Goal: Transaction & Acquisition: Purchase product/service

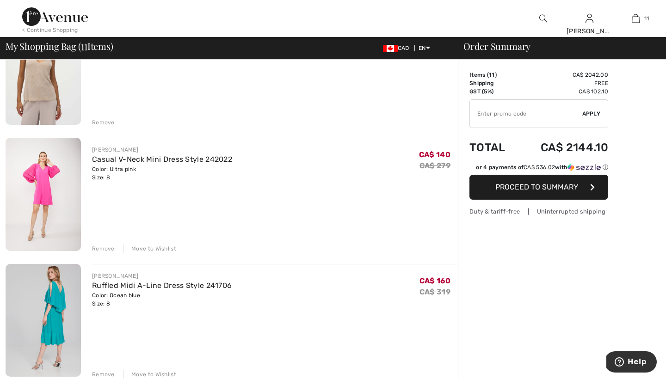
scroll to position [147, 0]
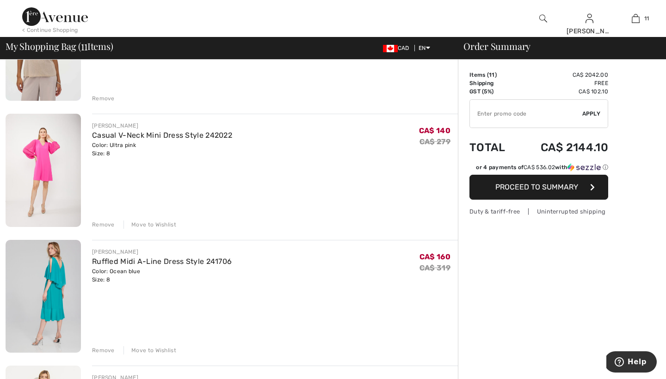
click at [158, 223] on div "Move to Wishlist" at bounding box center [149, 225] width 53 height 8
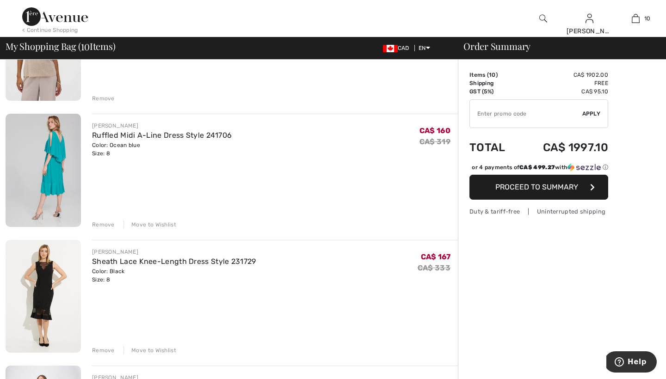
click at [153, 222] on div "Move to Wishlist" at bounding box center [149, 225] width 53 height 8
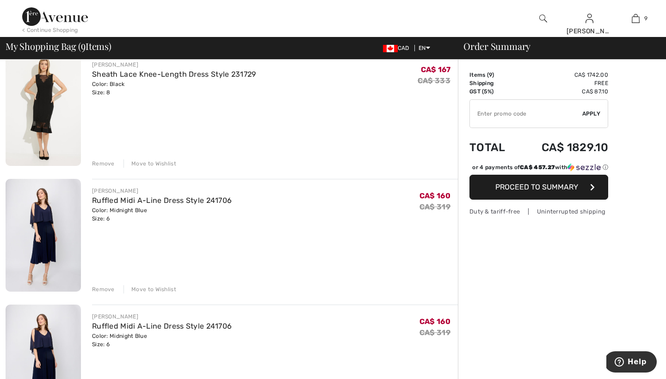
scroll to position [209, 0]
click at [104, 288] on div "Remove" at bounding box center [103, 289] width 23 height 8
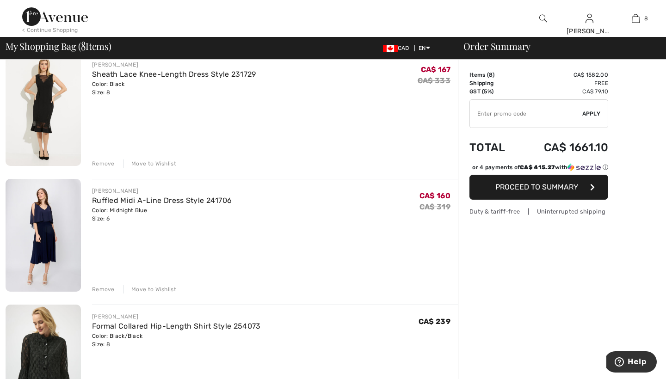
click at [104, 288] on div "Remove" at bounding box center [103, 289] width 23 height 8
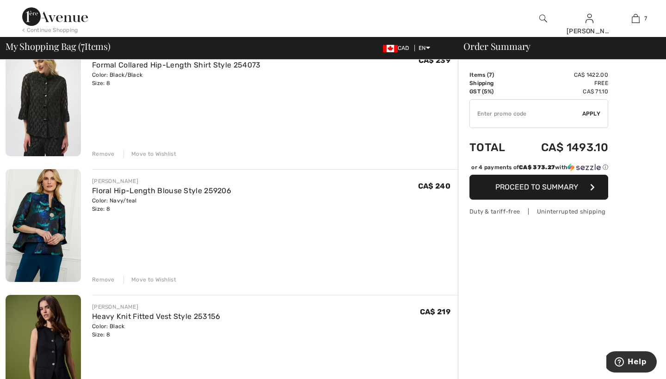
scroll to position [360, 0]
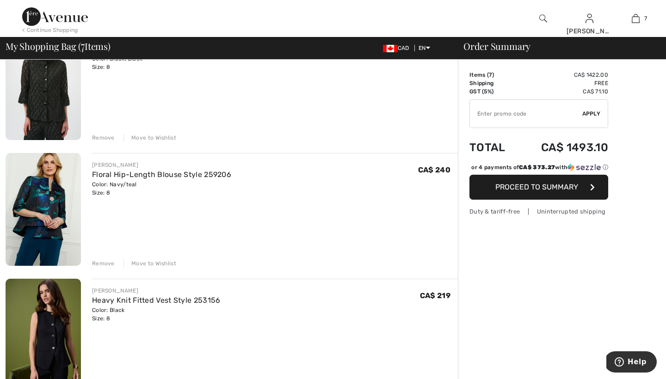
click at [103, 264] on div "Remove" at bounding box center [103, 263] width 23 height 8
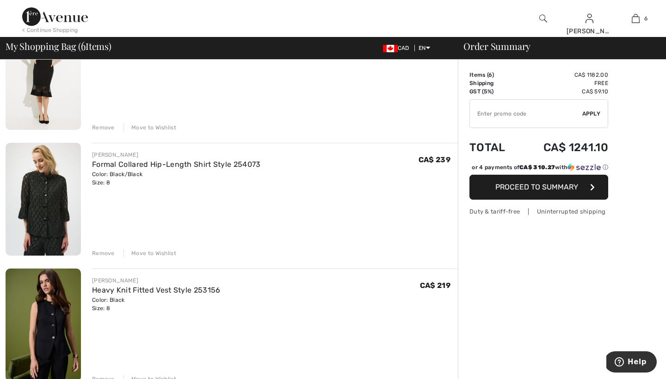
scroll to position [242, 0]
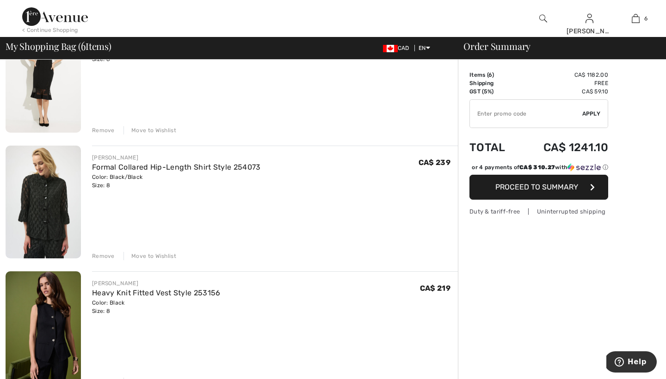
click at [106, 256] on div "Remove" at bounding box center [103, 256] width 23 height 8
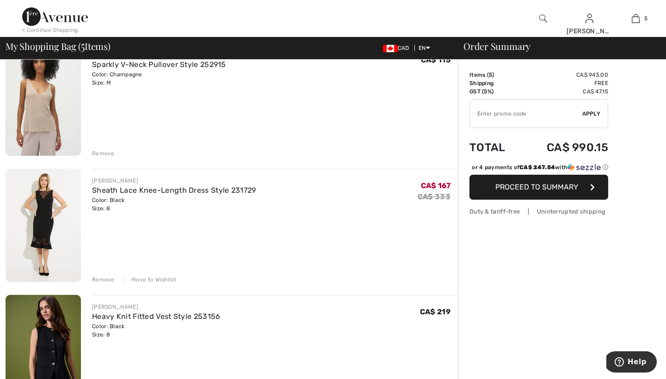
scroll to position [92, 0]
click at [158, 280] on div "Move to Wishlist" at bounding box center [149, 280] width 53 height 8
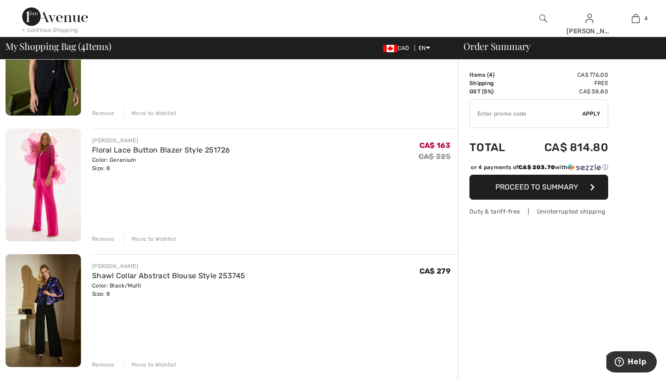
scroll to position [272, 0]
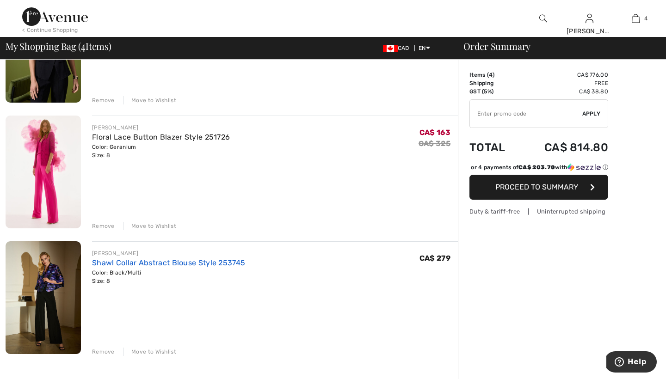
click at [120, 261] on link "Shawl Collar Abstract Blouse Style 253745" at bounding box center [168, 262] width 153 height 9
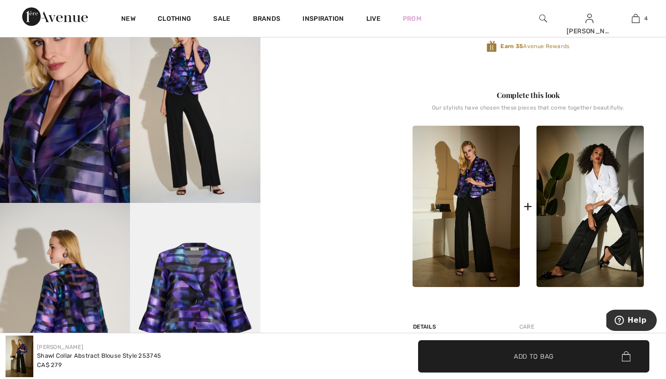
scroll to position [338, 0]
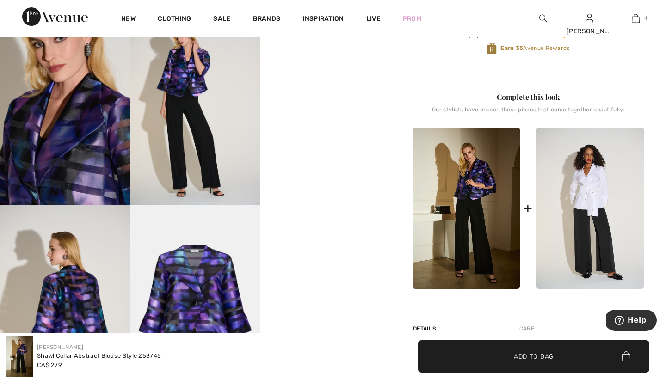
click at [555, 196] on img at bounding box center [589, 208] width 107 height 161
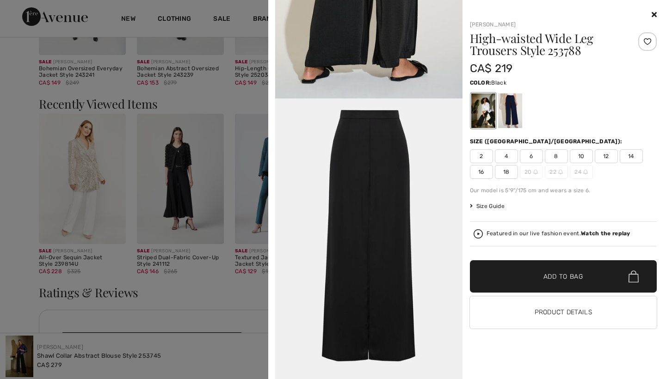
scroll to position [1176, 0]
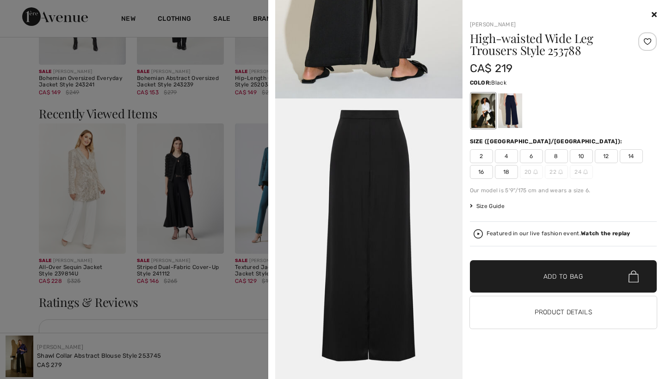
click at [421, 172] on img at bounding box center [368, 238] width 187 height 281
click at [574, 76] on div "CA$ 219" at bounding box center [548, 68] width 156 height 17
click at [553, 312] on button "Product Details" at bounding box center [563, 312] width 187 height 32
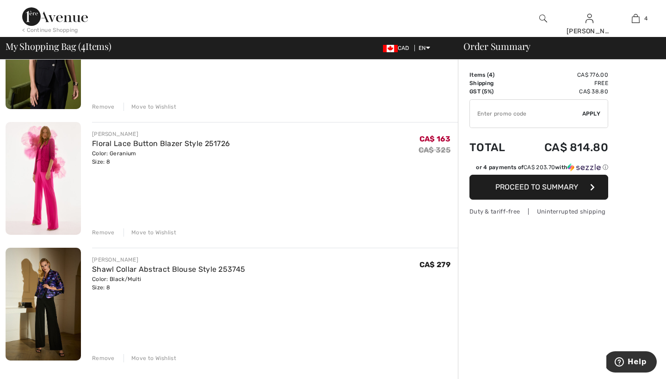
scroll to position [269, 0]
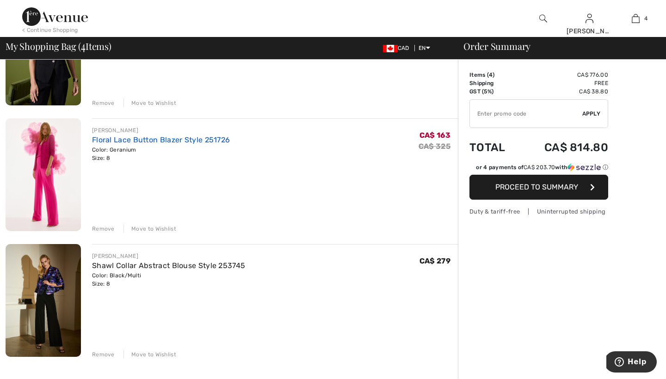
click at [134, 137] on link "Floral Lace Button Blazer Style 251726" at bounding box center [161, 139] width 138 height 9
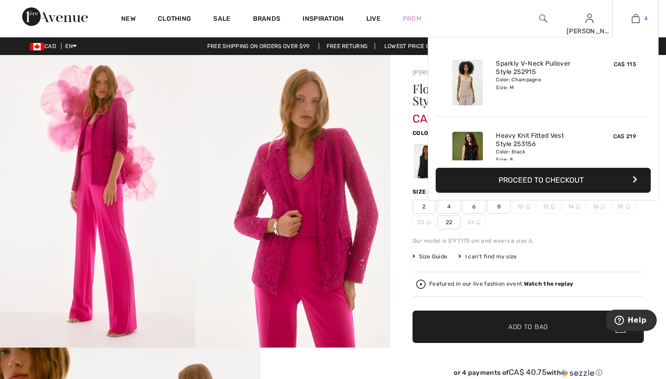
click at [632, 21] on img at bounding box center [636, 18] width 8 height 11
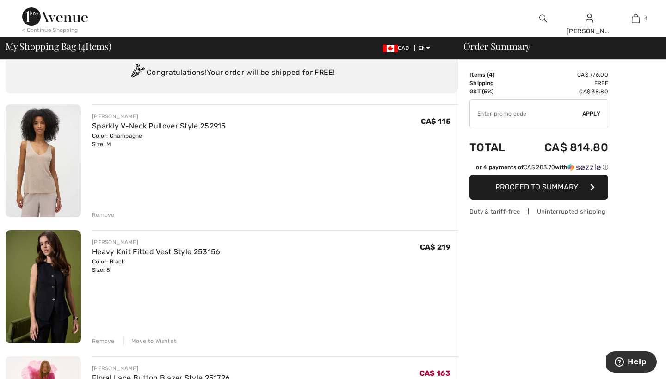
scroll to position [31, 0]
click at [259, 139] on div "[PERSON_NAME] Sparkly V-Neck Pullover Style 252915 Color: Champagne Size: M Fin…" at bounding box center [275, 130] width 366 height 36
click at [43, 171] on img at bounding box center [43, 160] width 75 height 113
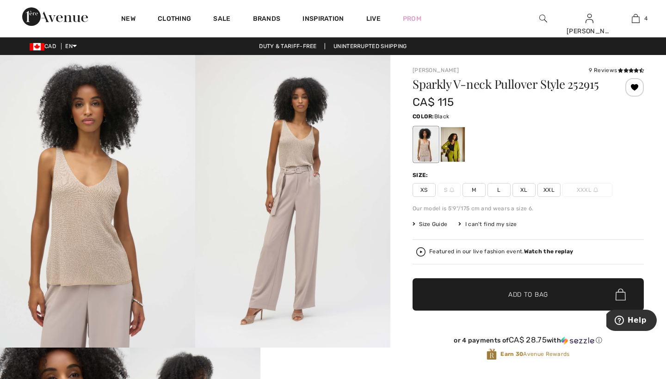
click at [442, 145] on div at bounding box center [453, 144] width 24 height 35
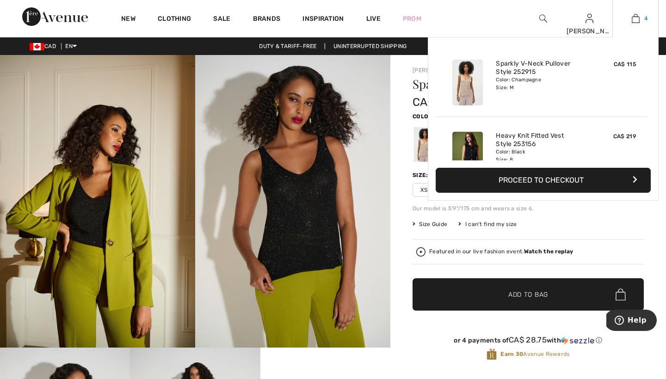
click at [639, 18] on link "4" at bounding box center [635, 18] width 45 height 11
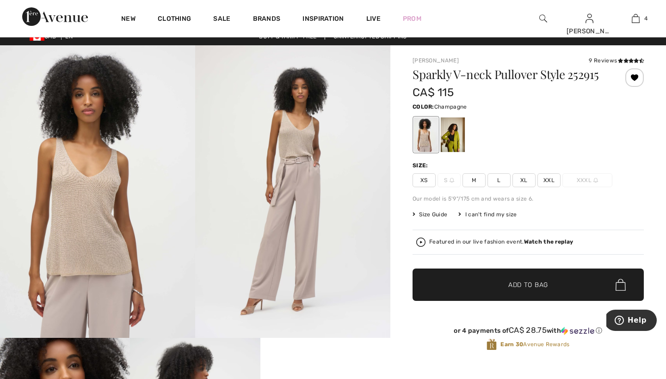
scroll to position [2, 0]
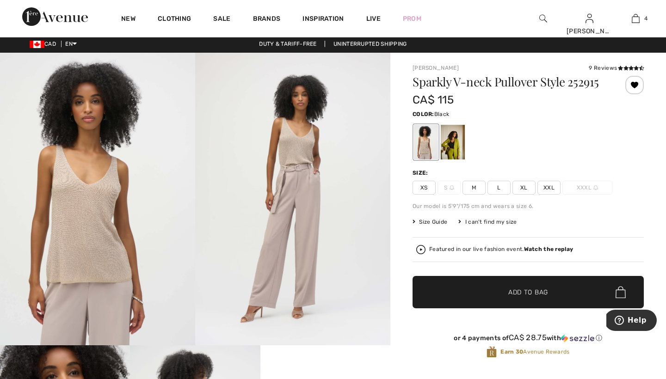
click at [457, 142] on div at bounding box center [453, 142] width 24 height 35
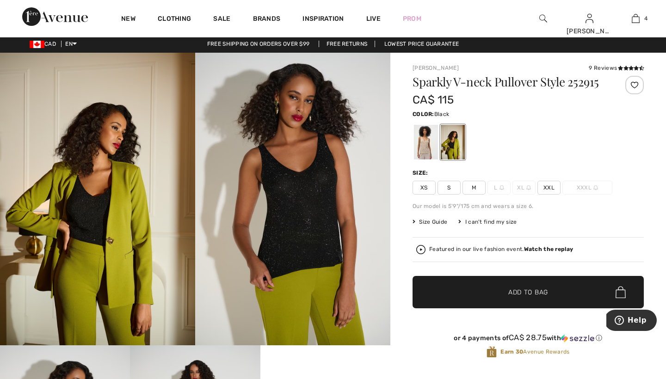
click at [476, 186] on span "M" at bounding box center [473, 188] width 23 height 14
click at [516, 290] on span "Add to Bag" at bounding box center [528, 293] width 40 height 10
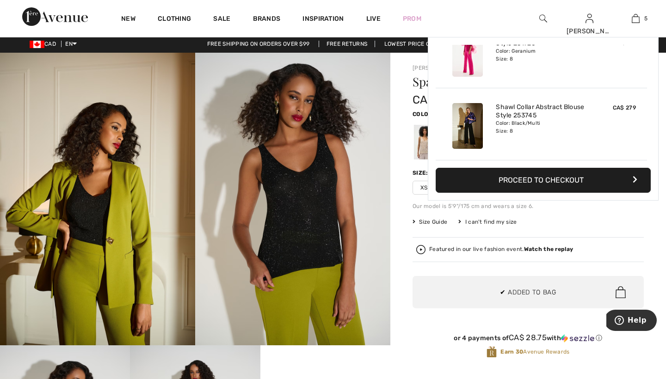
scroll to position [245, 0]
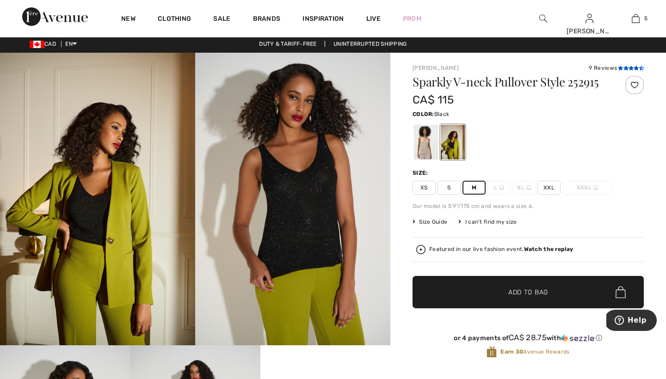
click at [625, 68] on icon at bounding box center [625, 68] width 5 height 5
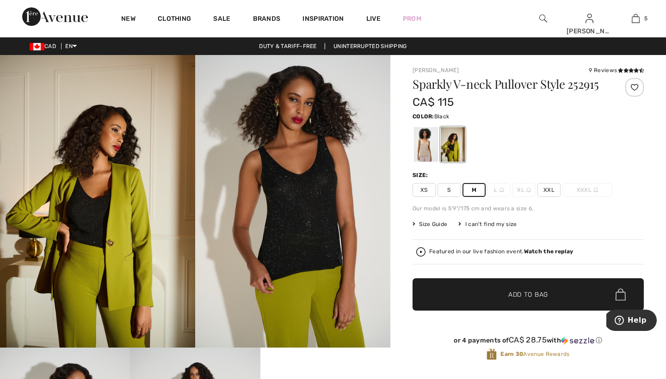
click at [433, 224] on span "Size Guide" at bounding box center [429, 224] width 35 height 8
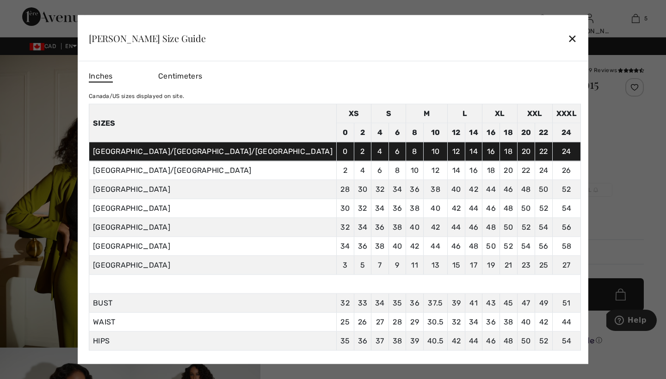
click at [567, 39] on div "✕" at bounding box center [572, 37] width 10 height 19
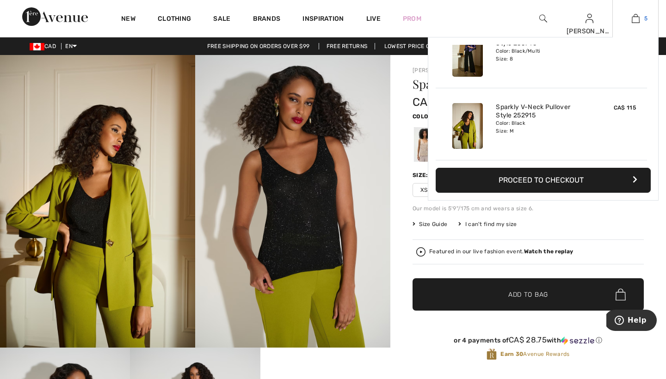
click at [638, 17] on img at bounding box center [636, 18] width 8 height 11
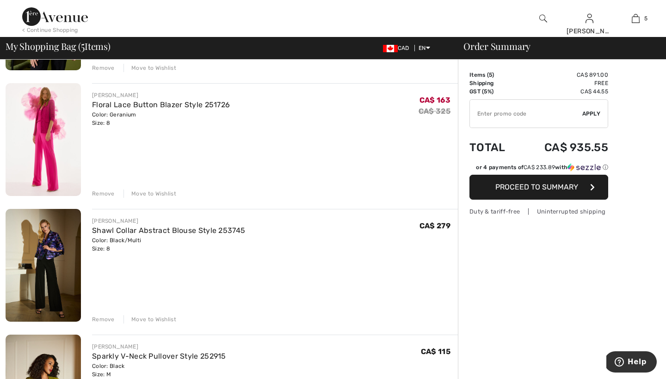
scroll to position [305, 0]
click at [164, 317] on div "Move to Wishlist" at bounding box center [149, 319] width 53 height 8
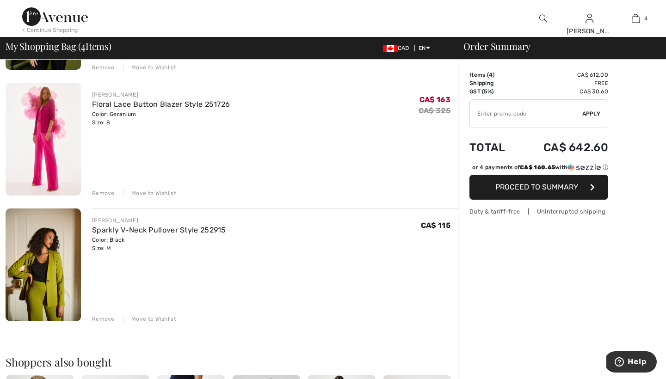
click at [107, 316] on div "Remove" at bounding box center [103, 319] width 23 height 8
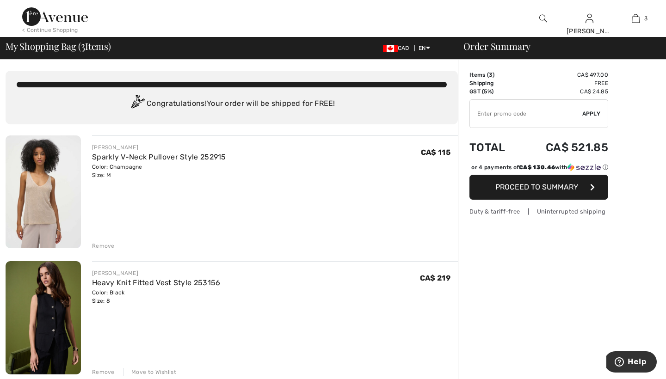
scroll to position [0, 0]
click at [145, 155] on link "Sparkly V-Neck Pullover Style 252915" at bounding box center [159, 157] width 134 height 9
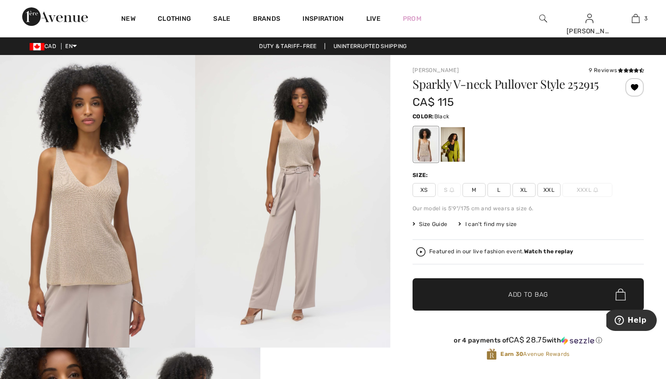
click at [451, 141] on div at bounding box center [453, 144] width 24 height 35
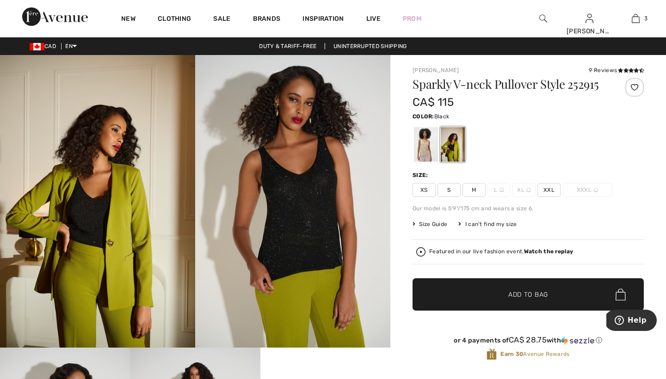
click span "M"
click span "Add to Bag"
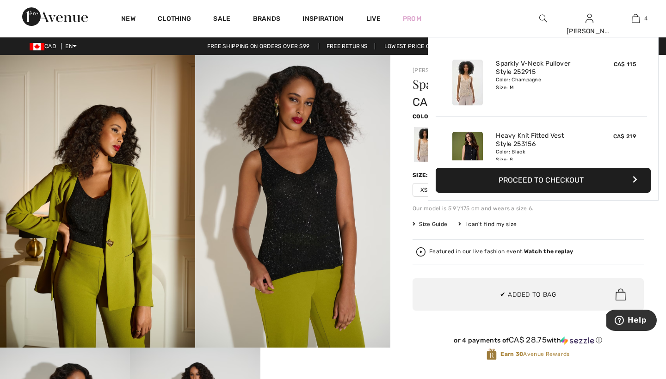
scroll to position [173, 0]
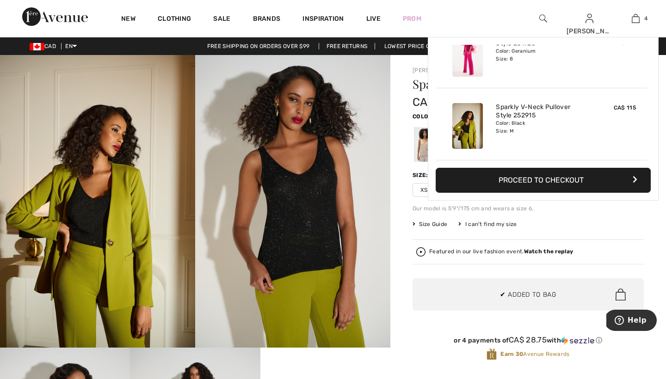
click div "Joseph Ribkoff 9 Reviews 9 Reviews Sparkly V-neck Pullover Style 252915 CA$ 115…"
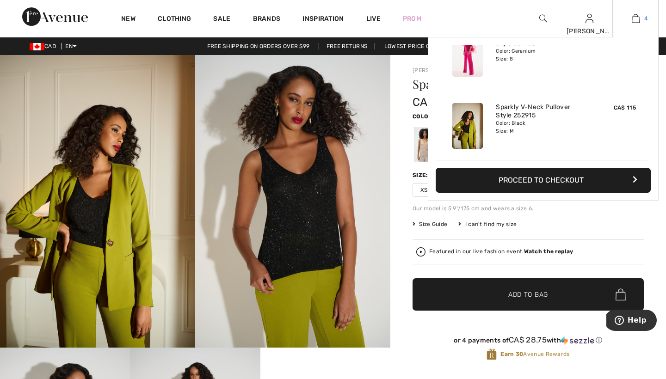
click img
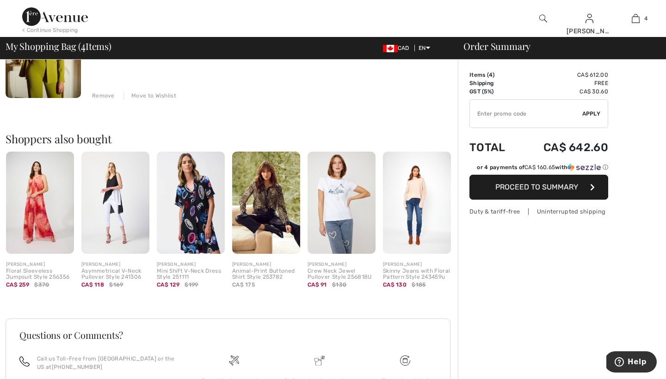
scroll to position [529, 0]
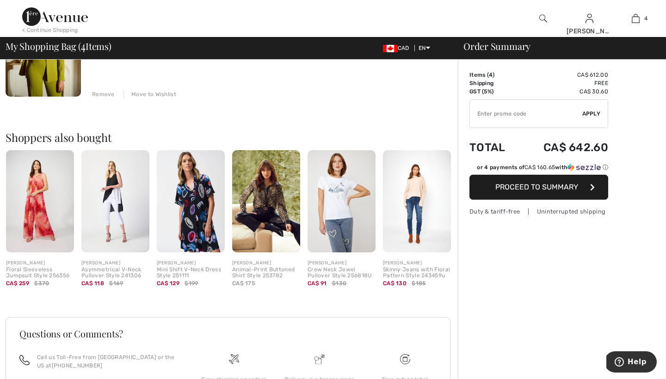
click at [417, 209] on img at bounding box center [417, 201] width 68 height 102
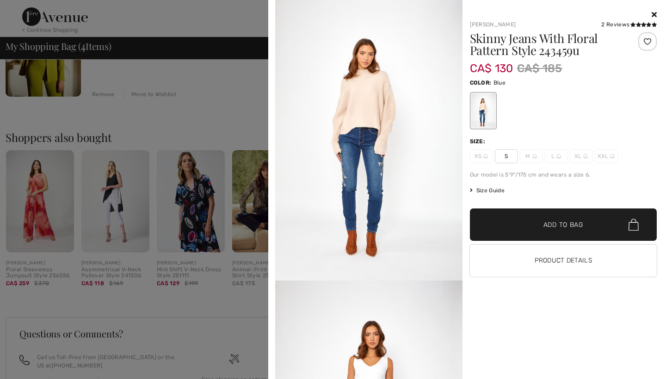
scroll to position [0, 0]
click at [652, 15] on icon at bounding box center [653, 14] width 5 height 7
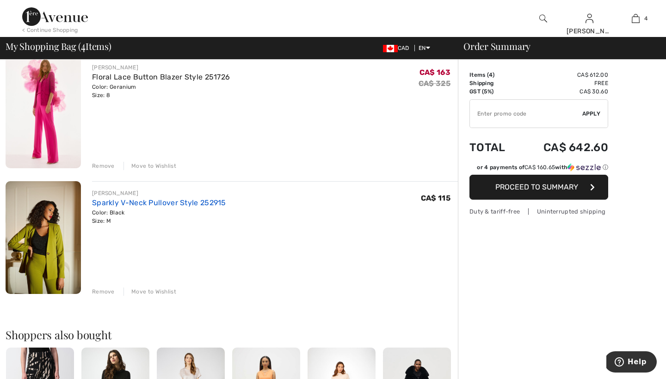
scroll to position [333, 0]
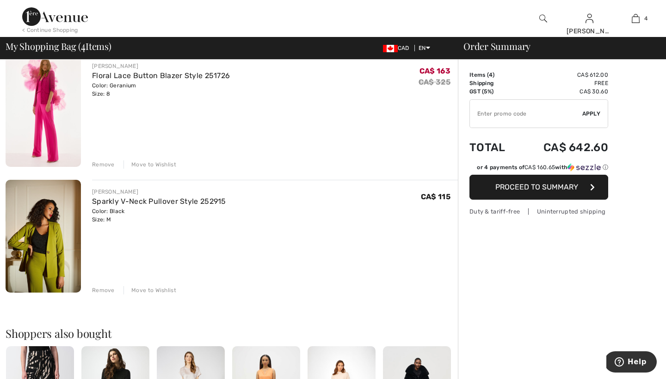
click at [105, 288] on div "Remove" at bounding box center [103, 290] width 23 height 8
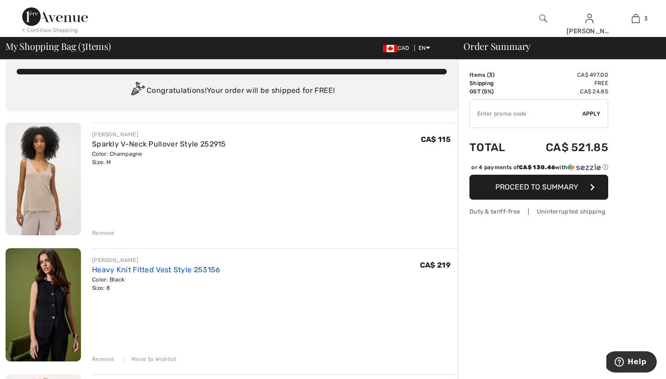
scroll to position [3, 0]
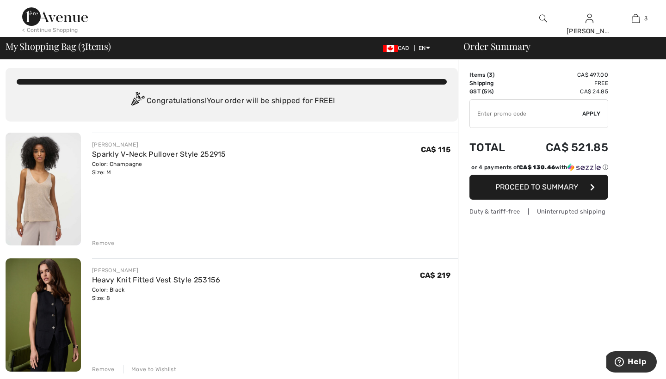
click at [104, 244] on div "Remove" at bounding box center [103, 243] width 23 height 8
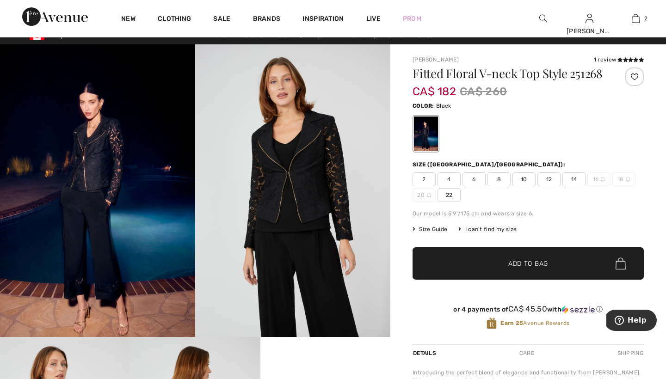
scroll to position [9, 0]
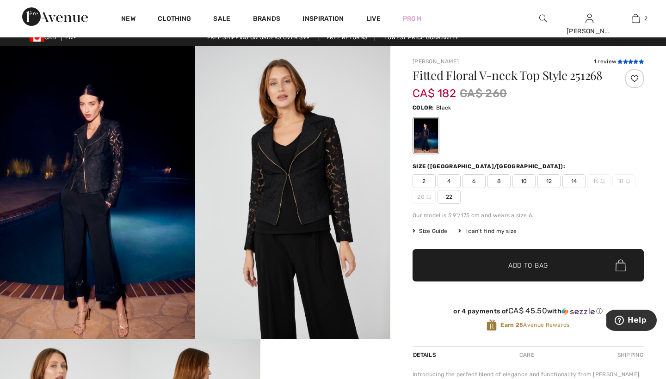
click at [626, 61] on icon at bounding box center [625, 61] width 5 height 5
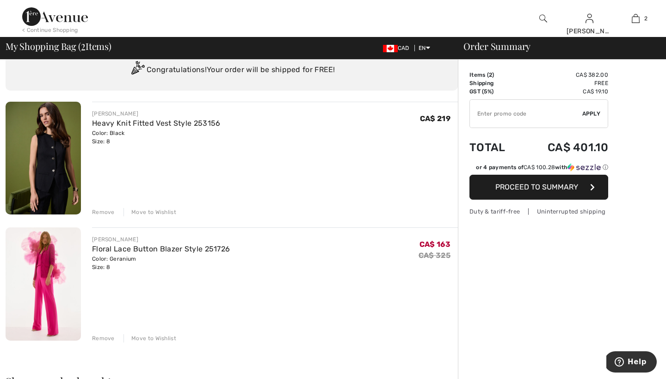
scroll to position [43, 0]
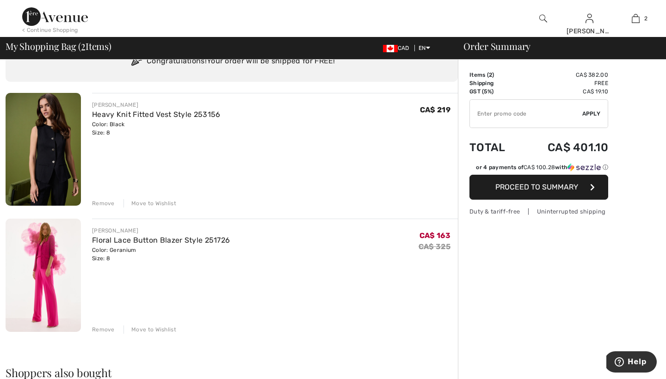
click at [153, 205] on div "Move to Wishlist" at bounding box center [149, 203] width 53 height 8
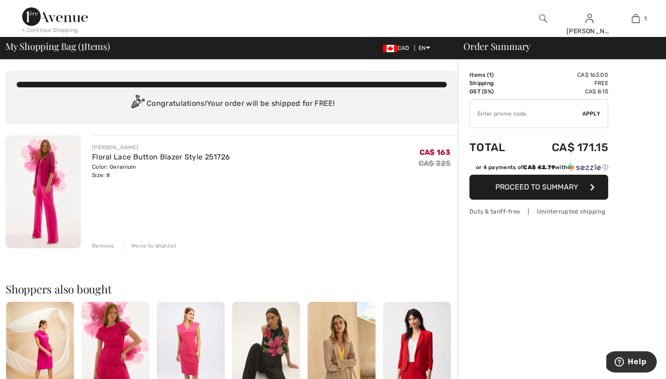
scroll to position [0, 0]
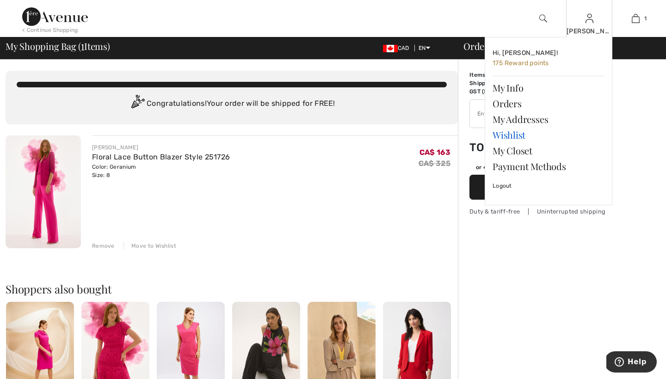
click at [505, 134] on link "Wishlist" at bounding box center [548, 135] width 112 height 16
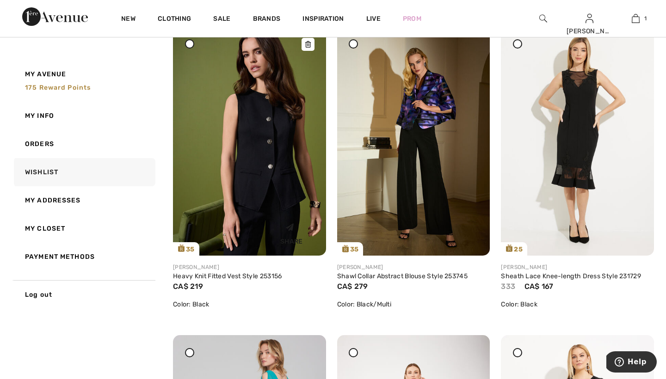
scroll to position [136, 0]
click at [257, 151] on img at bounding box center [249, 140] width 153 height 229
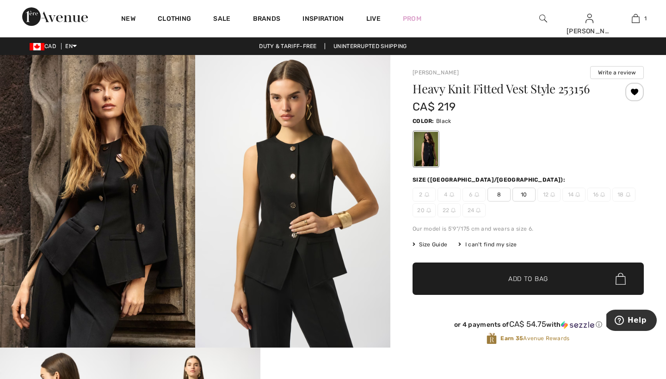
click at [496, 194] on span "8" at bounding box center [498, 195] width 23 height 14
click at [516, 276] on span "Add to Bag" at bounding box center [528, 279] width 40 height 10
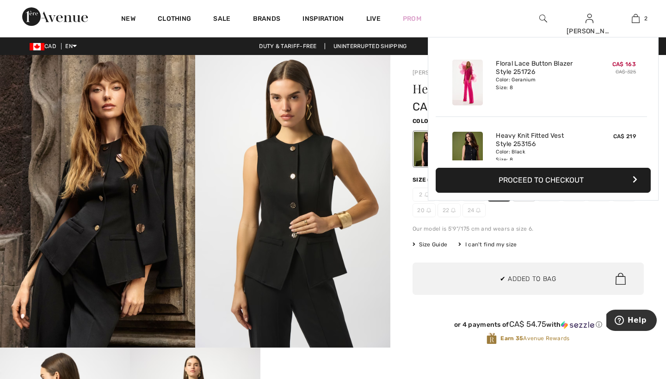
scroll to position [29, 0]
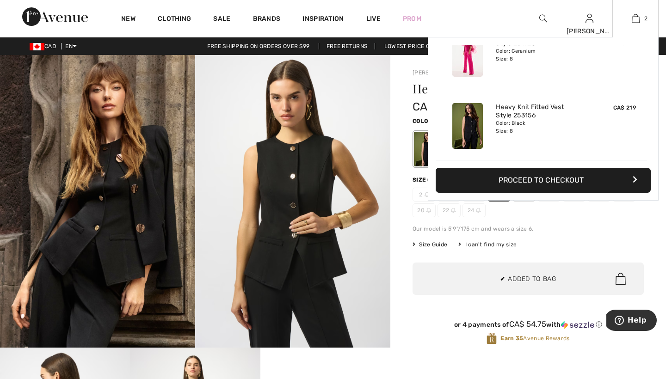
click at [550, 179] on button "Proceed to Checkout" at bounding box center [543, 180] width 215 height 25
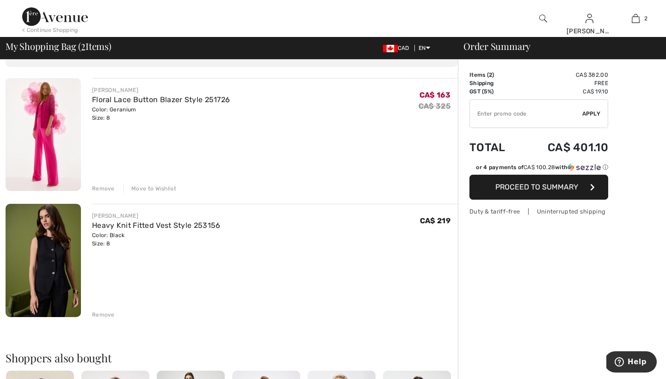
scroll to position [54, 0]
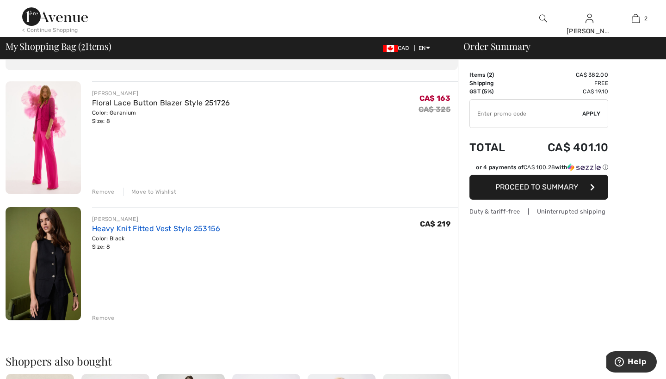
click at [142, 226] on link "Heavy Knit Fitted Vest Style 253156" at bounding box center [156, 228] width 129 height 9
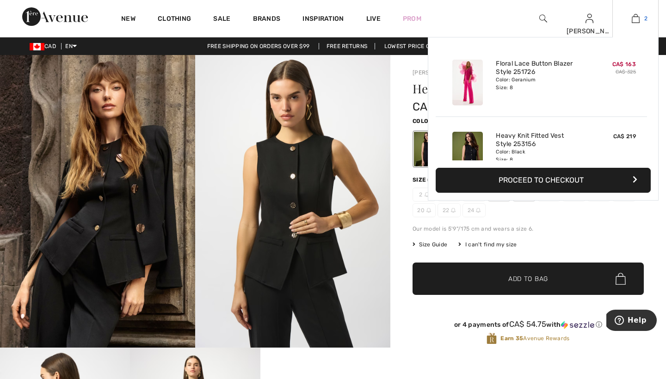
click at [630, 18] on link "2" at bounding box center [635, 18] width 45 height 11
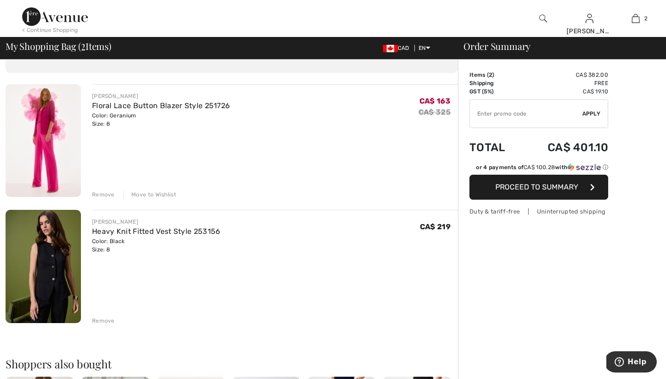
scroll to position [102, 0]
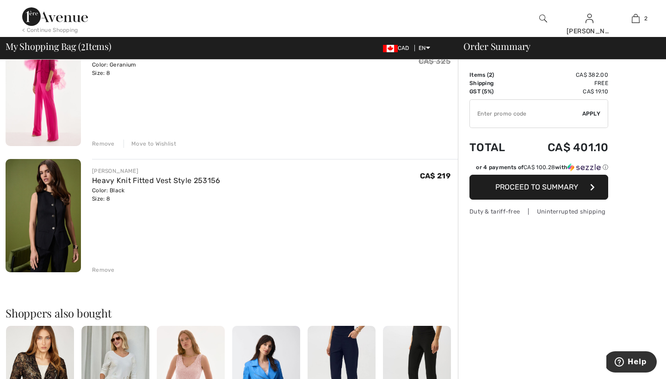
click at [106, 270] on div "Remove" at bounding box center [103, 270] width 23 height 8
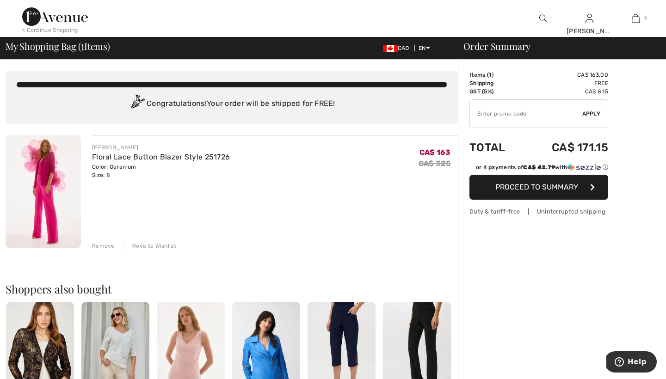
scroll to position [0, 0]
click at [546, 185] on span "Proceed to Summary" at bounding box center [536, 187] width 83 height 9
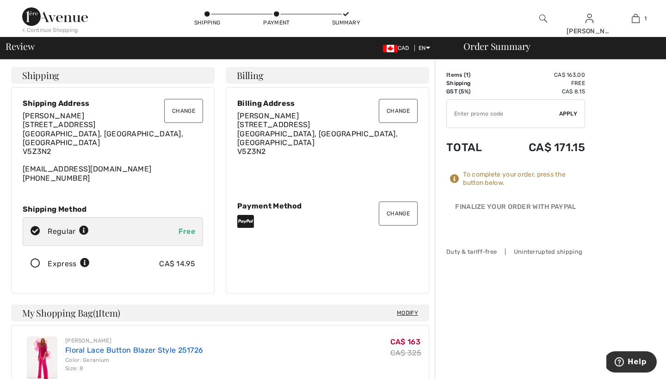
click at [104, 346] on link "Floral Lace Button Blazer Style 251726" at bounding box center [134, 350] width 138 height 9
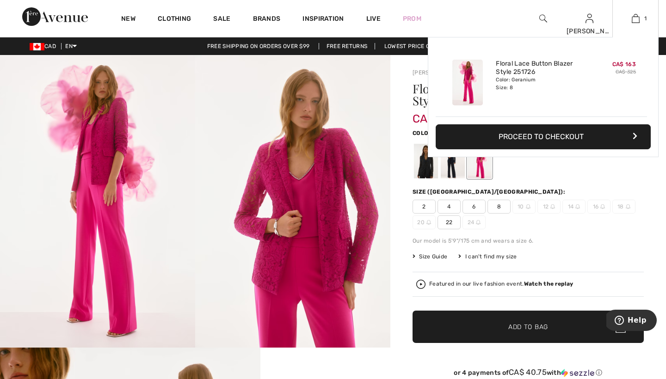
click at [531, 136] on button "Proceed to Checkout" at bounding box center [543, 136] width 215 height 25
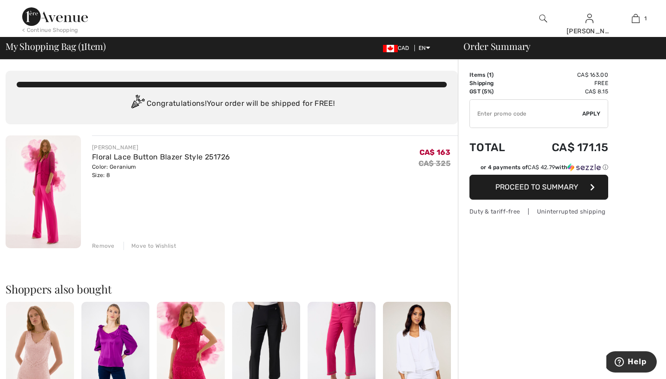
click at [522, 187] on span "Proceed to Summary" at bounding box center [536, 187] width 83 height 9
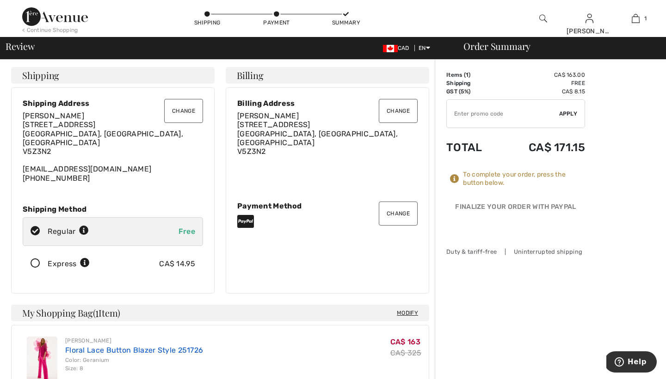
click at [146, 346] on link "Floral Lace Button Blazer Style 251726" at bounding box center [134, 350] width 138 height 9
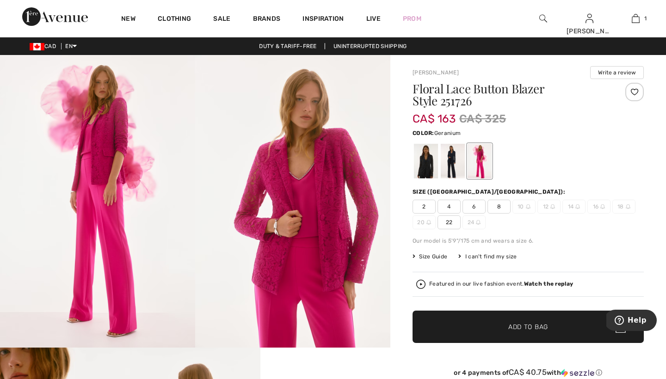
click at [190, 268] on img at bounding box center [97, 201] width 195 height 293
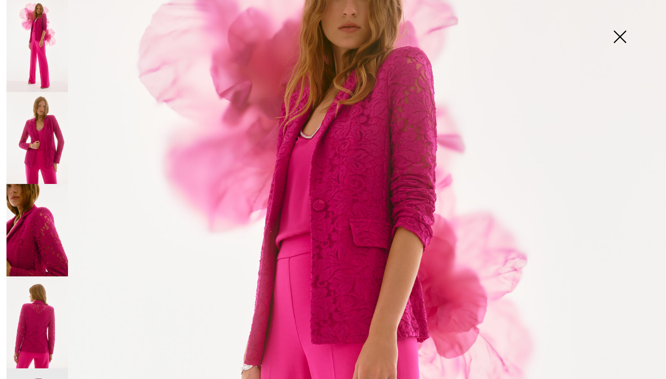
scroll to position [106, 0]
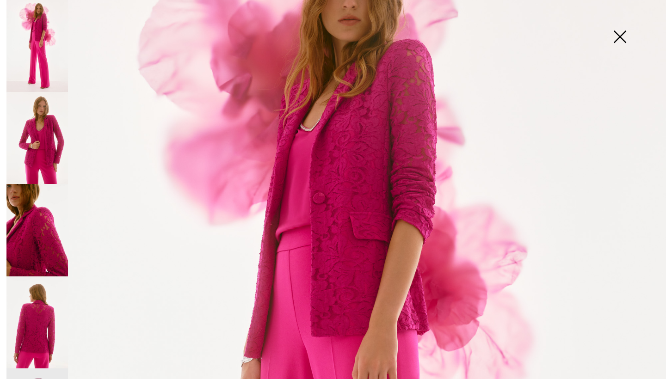
click at [622, 35] on img at bounding box center [619, 38] width 46 height 48
